Goal: Information Seeking & Learning: Learn about a topic

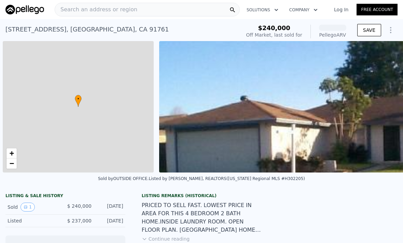
scroll to position [0, 3]
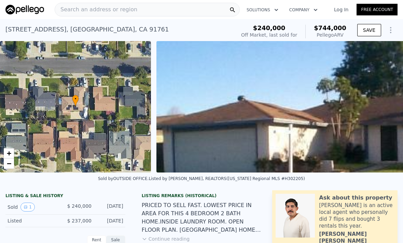
click at [134, 12] on div "Search an address or region" at bounding box center [147, 10] width 185 height 14
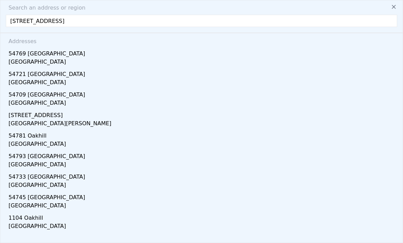
type input "[STREET_ADDRESS]"
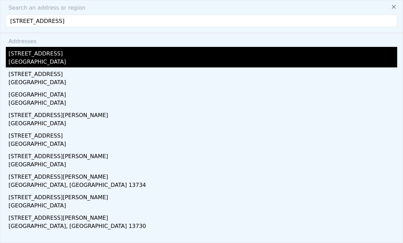
click at [21, 64] on div "[GEOGRAPHIC_DATA]" at bounding box center [203, 63] width 389 height 10
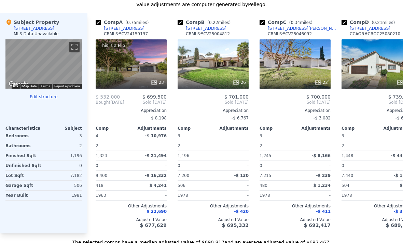
scroll to position [687, 0]
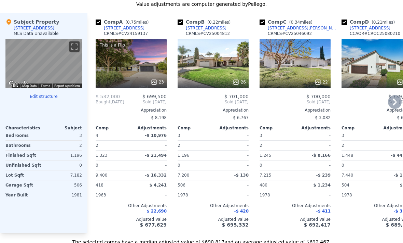
click at [370, 221] on div "Adjusted Value" at bounding box center [377, 218] width 71 height 5
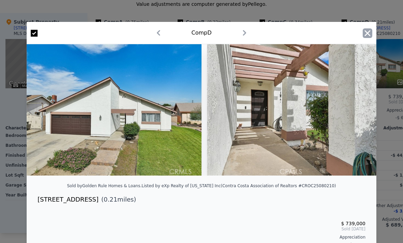
click at [371, 35] on icon "button" at bounding box center [368, 33] width 10 height 10
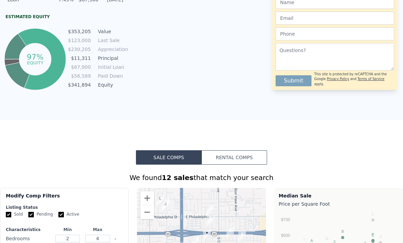
scroll to position [373, 0]
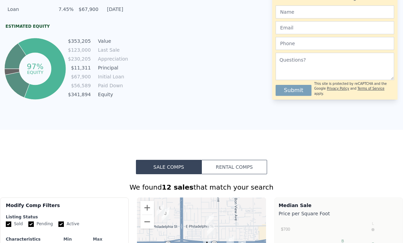
click at [253, 169] on button "Rental Comps" at bounding box center [235, 167] width 66 height 14
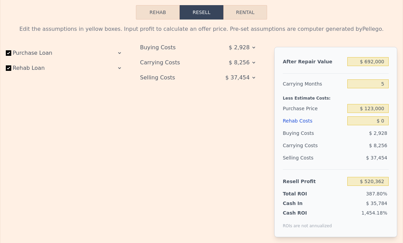
scroll to position [938, 0]
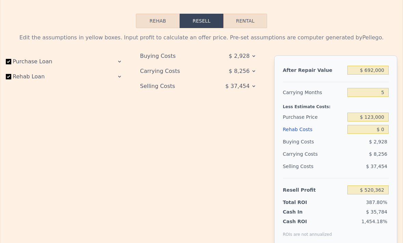
click at [155, 22] on button "Rehab" at bounding box center [158, 21] width 44 height 14
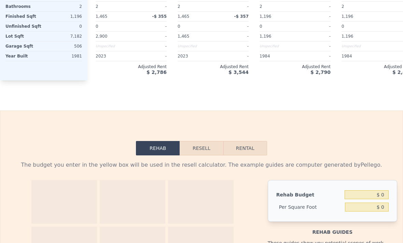
scroll to position [811, 0]
click at [200, 149] on button "Resell" at bounding box center [201, 148] width 43 height 14
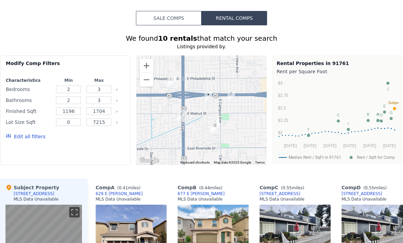
scroll to position [522, 0]
click at [344, 176] on div "We found 10 rentals that match your search Listings provided by . Filters Map P…" at bounding box center [201, 202] width 403 height 336
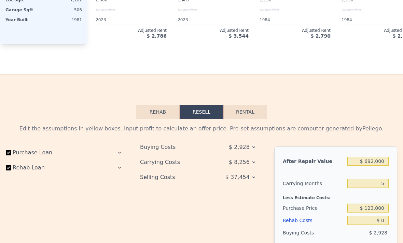
scroll to position [847, 0]
click at [237, 117] on button "Rental" at bounding box center [246, 112] width 44 height 14
select select "30"
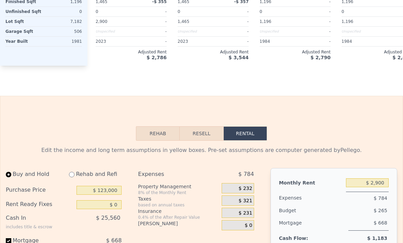
scroll to position [826, 0]
click at [192, 137] on button "Resell" at bounding box center [201, 133] width 43 height 14
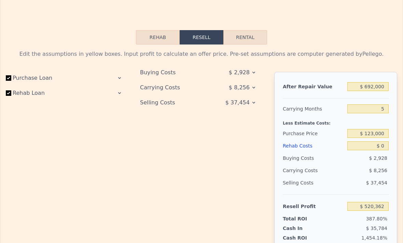
scroll to position [922, 0]
click at [151, 33] on button "Rehab" at bounding box center [158, 37] width 44 height 14
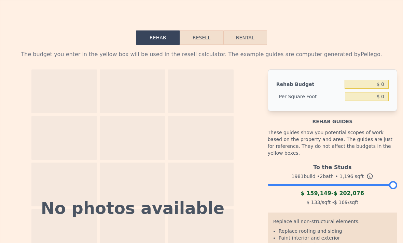
click at [239, 40] on button "Rental" at bounding box center [246, 37] width 44 height 14
select select "30"
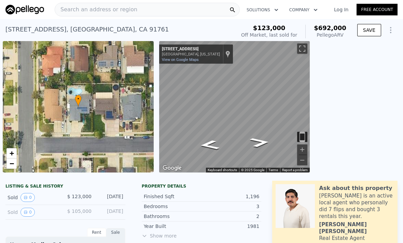
scroll to position [0, 0]
click at [91, 6] on span "Search an address or region" at bounding box center [96, 9] width 82 height 8
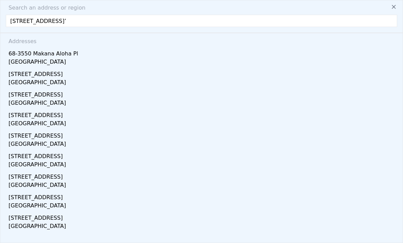
type input "[STREET_ADDRESS]"
